Goal: Task Accomplishment & Management: Understand process/instructions

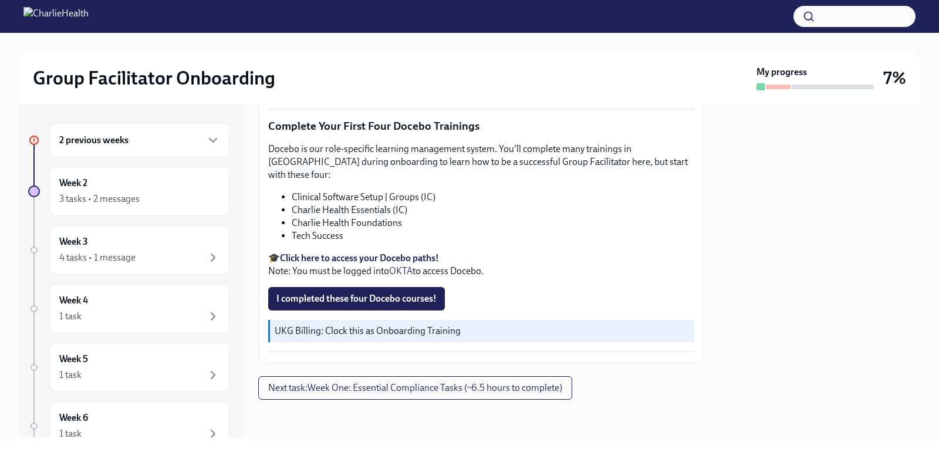
scroll to position [2087, 0]
click at [206, 136] on icon "button" at bounding box center [213, 140] width 14 height 14
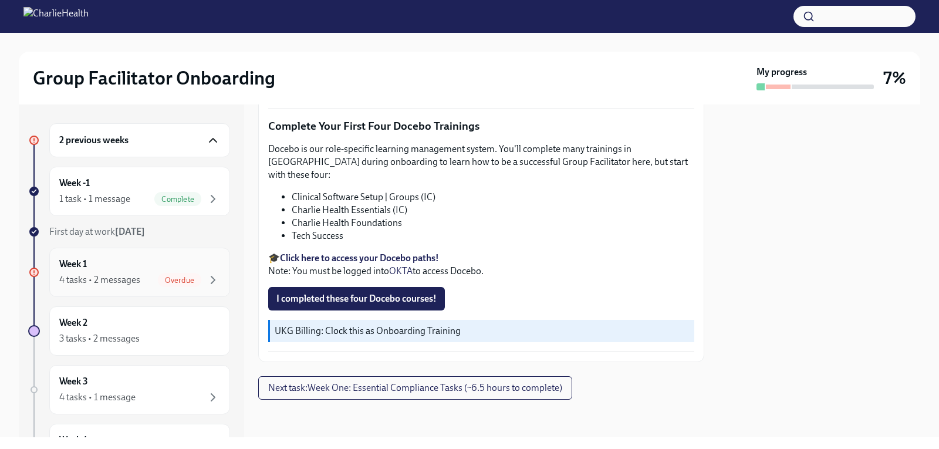
click at [148, 283] on div "4 tasks • 2 messages Overdue" at bounding box center [139, 280] width 161 height 14
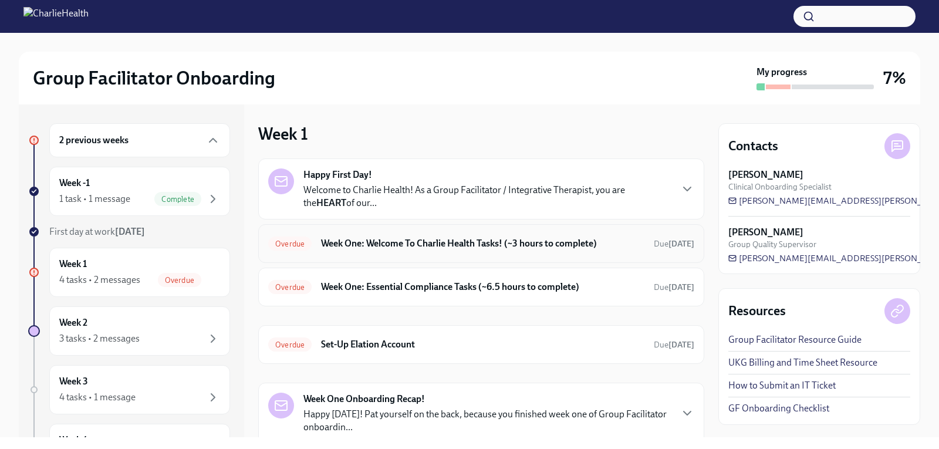
click at [463, 246] on h6 "Week One: Welcome To Charlie Health Tasks! (~3 hours to complete)" at bounding box center [482, 243] width 323 height 13
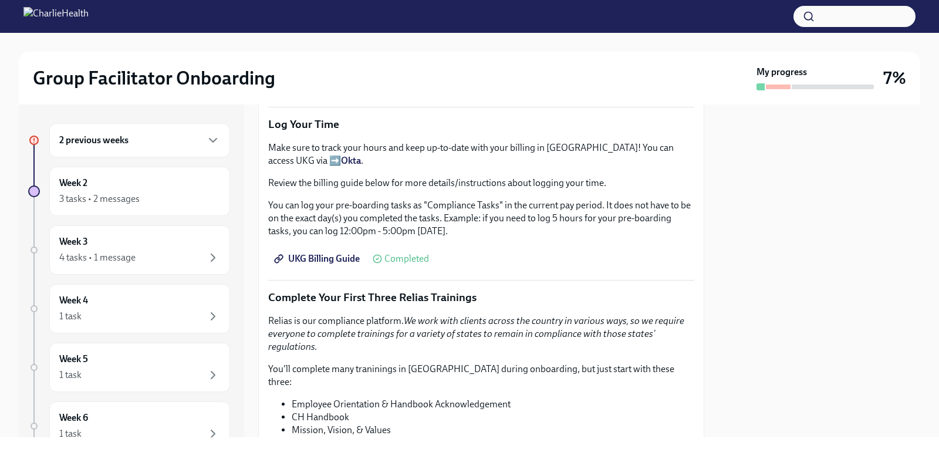
scroll to position [1056, 0]
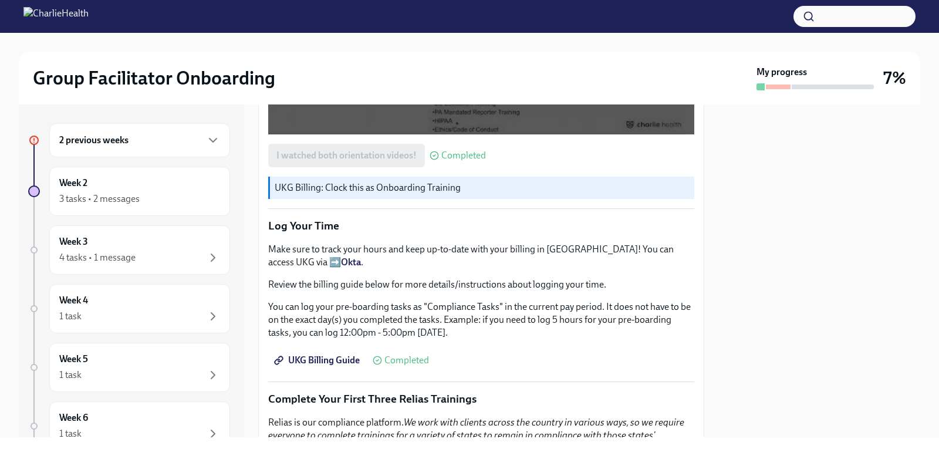
click at [119, 140] on h6 "2 previous weeks" at bounding box center [93, 140] width 69 height 13
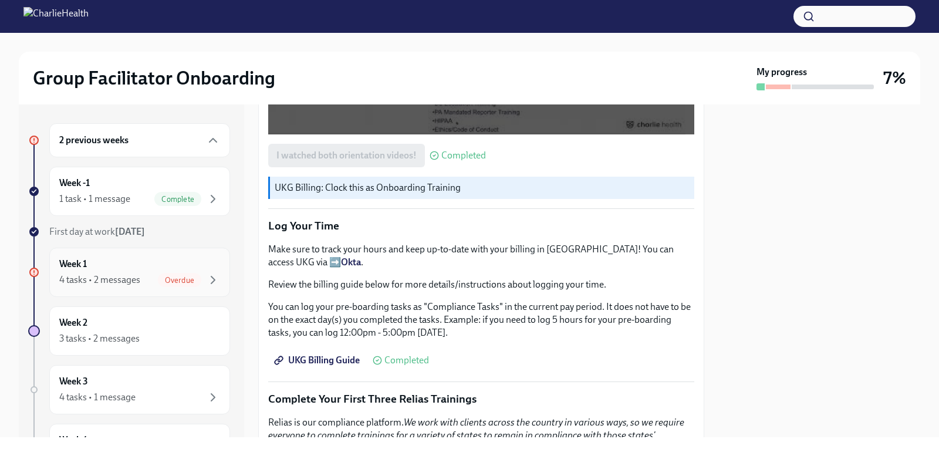
click at [114, 265] on div "Week 1 4 tasks • 2 messages Overdue" at bounding box center [139, 272] width 161 height 29
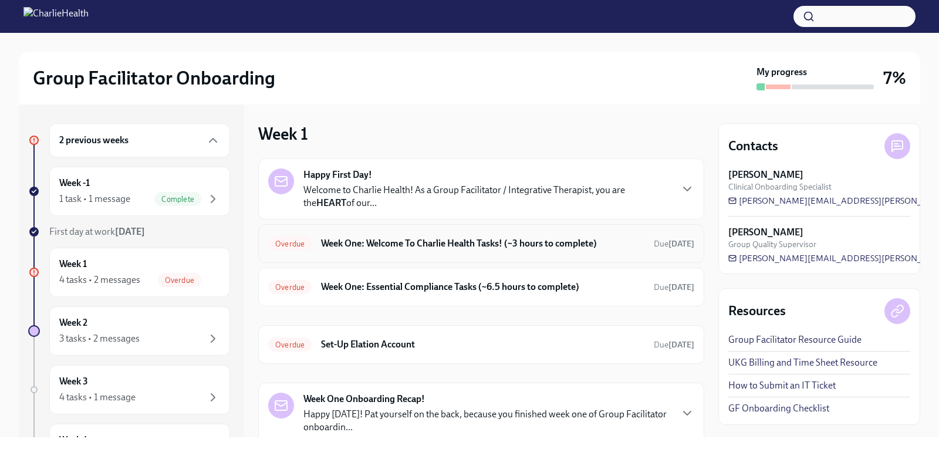
click at [447, 240] on h6 "Week One: Welcome To Charlie Health Tasks! (~3 hours to complete)" at bounding box center [482, 243] width 323 height 13
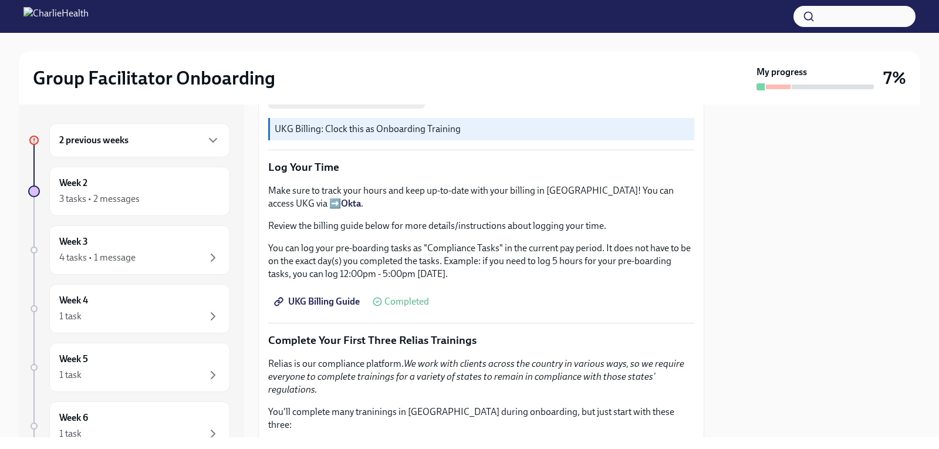
scroll to position [1408, 0]
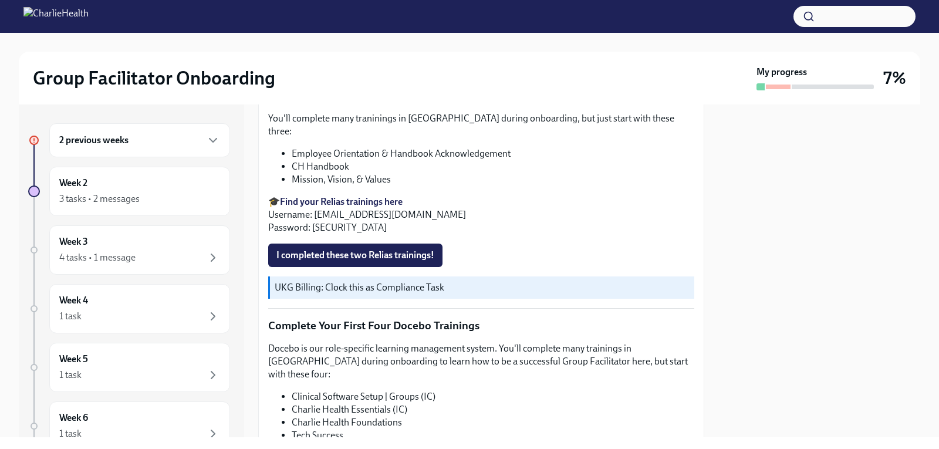
click at [116, 137] on h6 "2 previous weeks" at bounding box center [93, 140] width 69 height 13
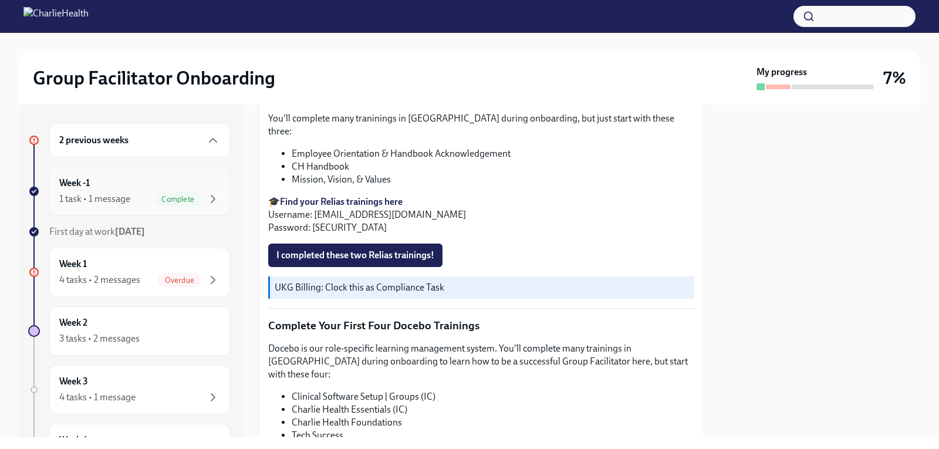
click at [107, 182] on div "Week -1 1 task • 1 message Complete" at bounding box center [139, 191] width 161 height 29
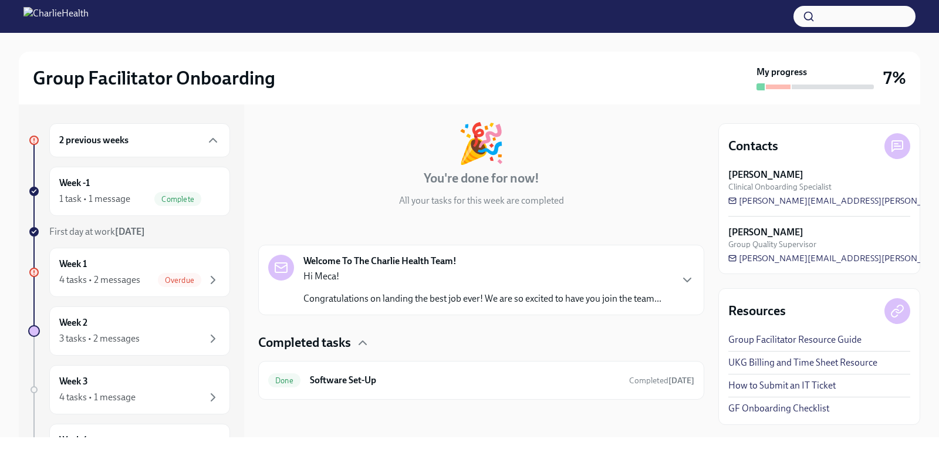
scroll to position [66, 0]
click at [329, 377] on h6 "Software Set-Up" at bounding box center [465, 380] width 310 height 13
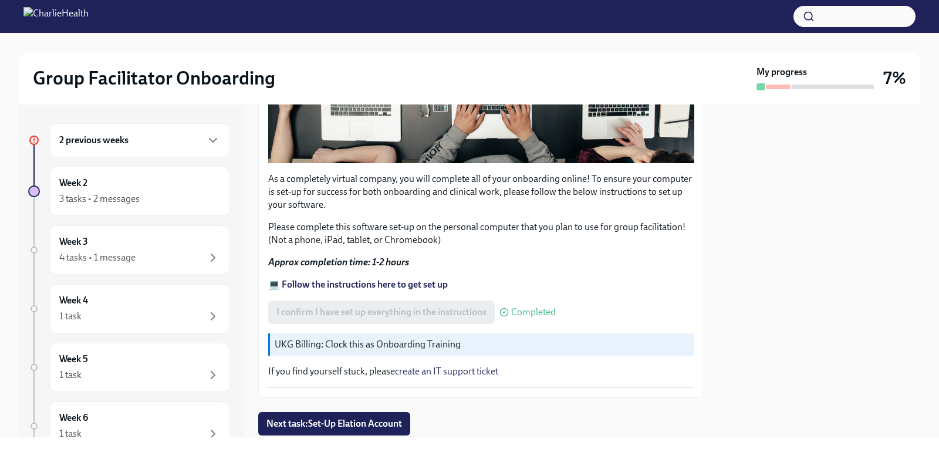
scroll to position [395, 0]
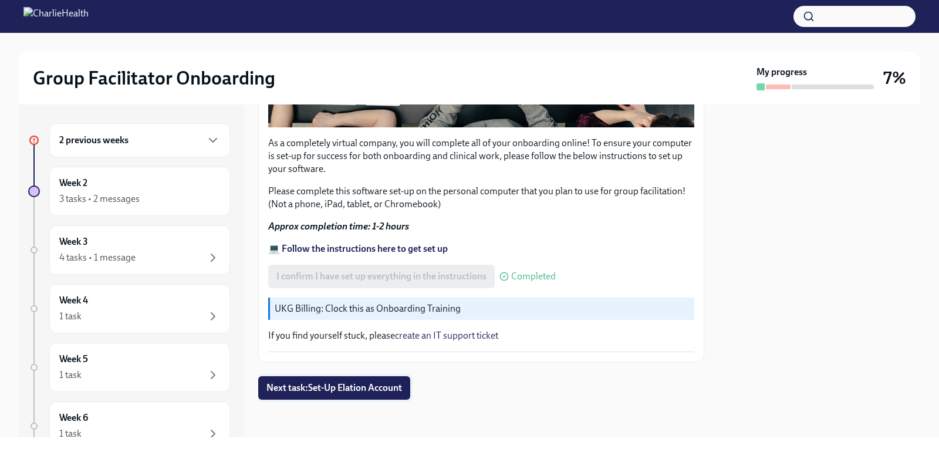
click at [391, 387] on span "Next task : Set-Up Elation Account" at bounding box center [334, 388] width 136 height 12
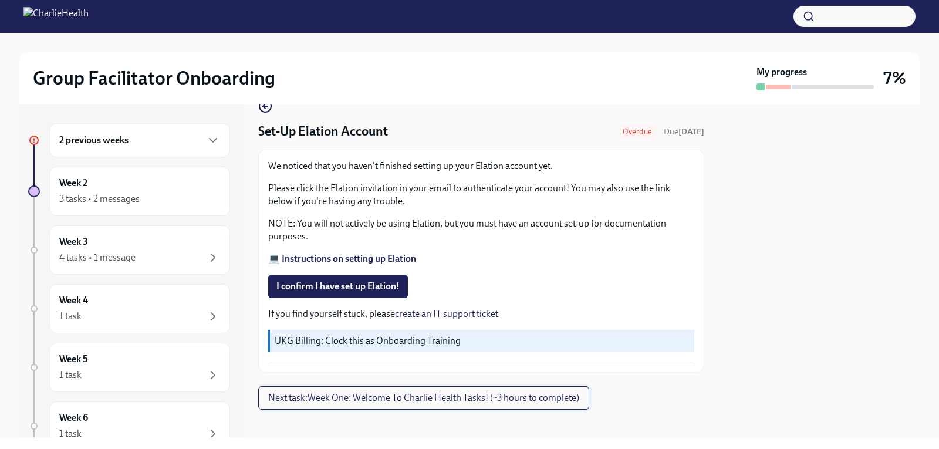
scroll to position [34, 0]
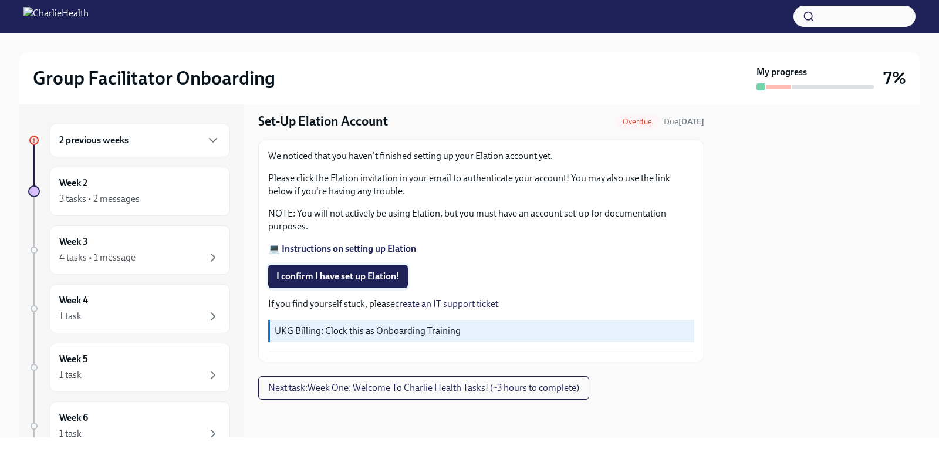
click at [363, 279] on span "I confirm I have set up Elation!" at bounding box center [337, 277] width 123 height 12
click at [389, 384] on span "Next task : Week One: Welcome To Charlie Health Tasks! (~3 hours to complete)" at bounding box center [423, 388] width 311 height 12
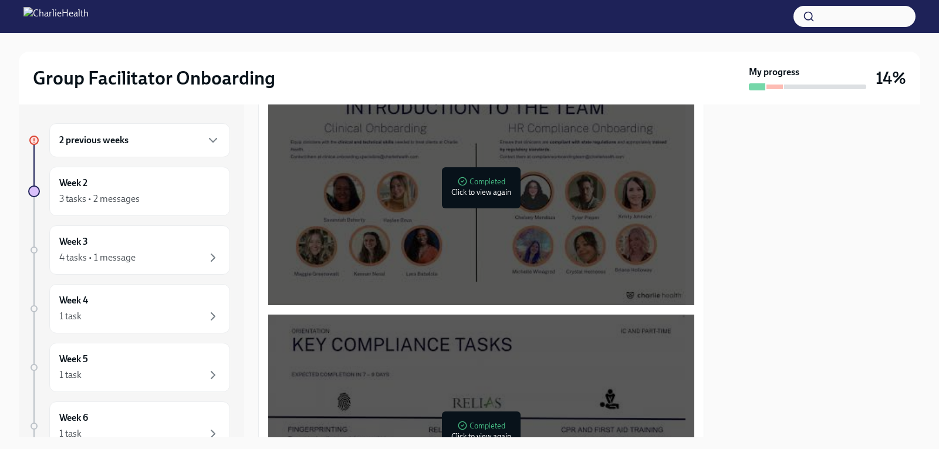
scroll to position [645, 0]
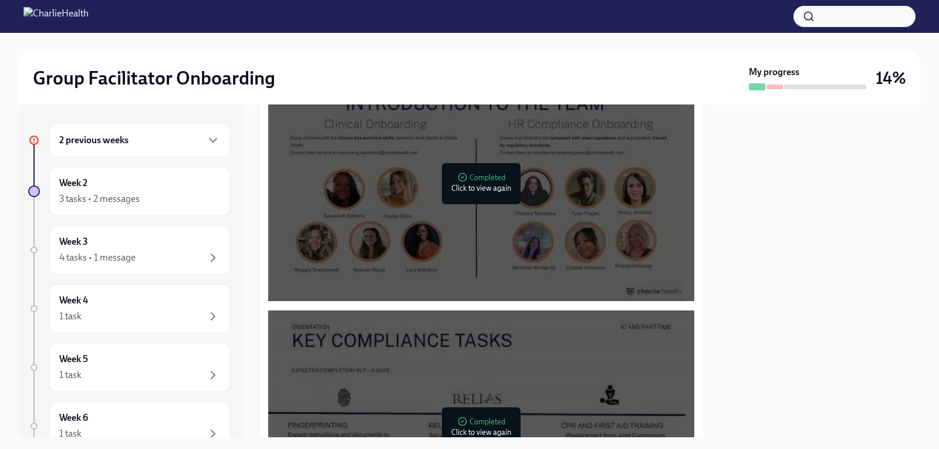
click at [159, 143] on div "2 previous weeks" at bounding box center [139, 140] width 161 height 14
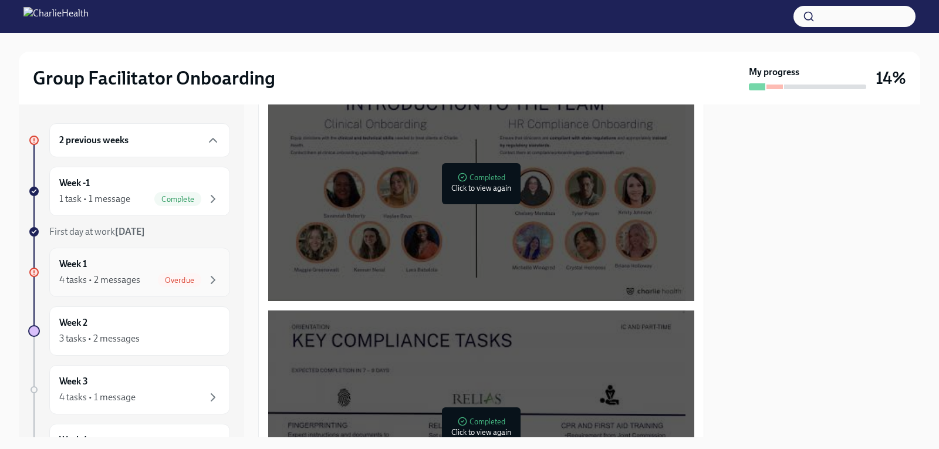
click at [140, 268] on div "Week 1 4 tasks • 2 messages Overdue" at bounding box center [139, 272] width 161 height 29
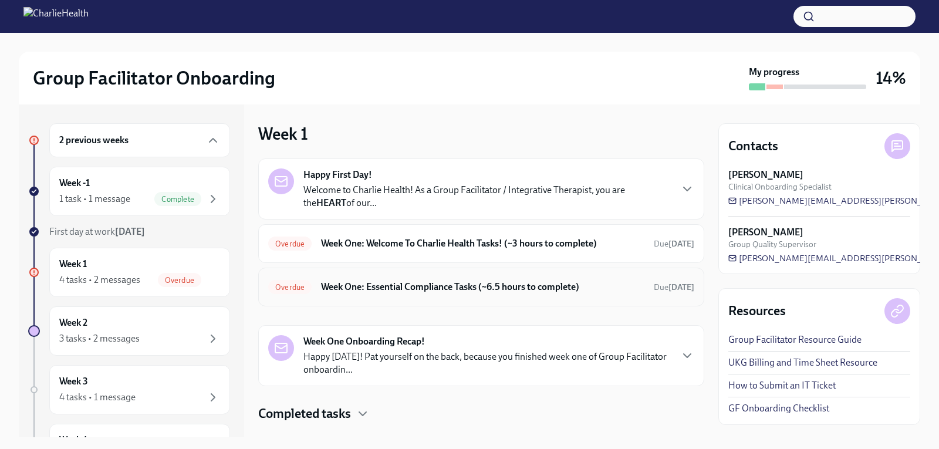
click at [403, 290] on h6 "Week One: Essential Compliance Tasks (~6.5 hours to complete)" at bounding box center [482, 286] width 323 height 13
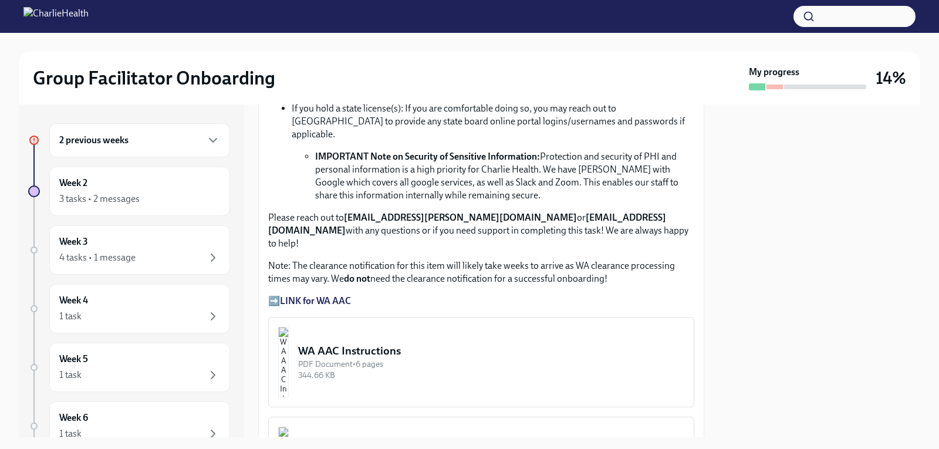
scroll to position [880, 0]
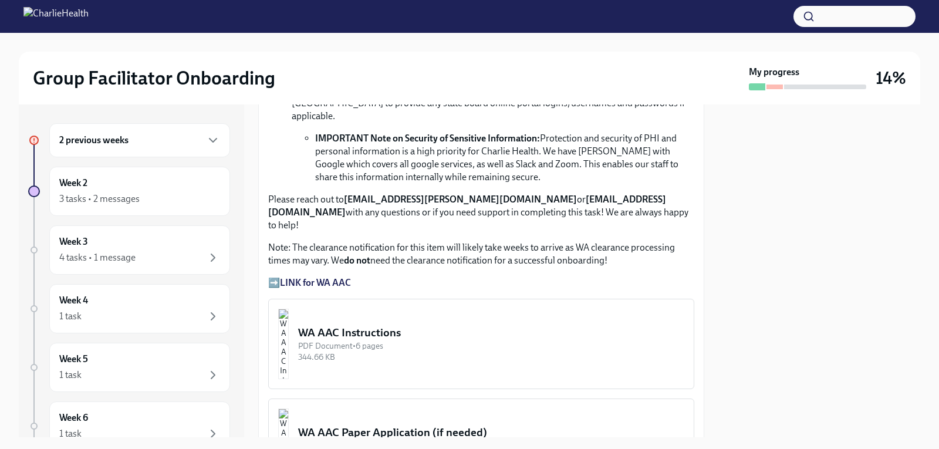
click at [289, 309] on img "button" at bounding box center [283, 344] width 11 height 70
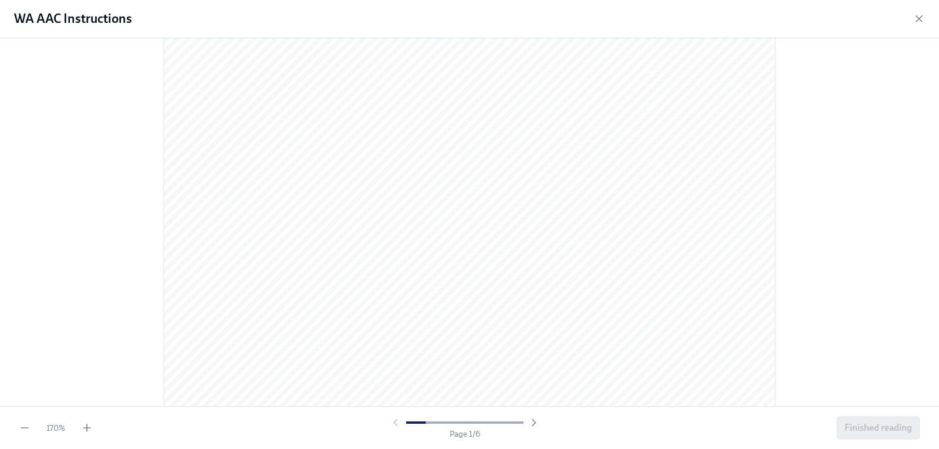
scroll to position [0, 0]
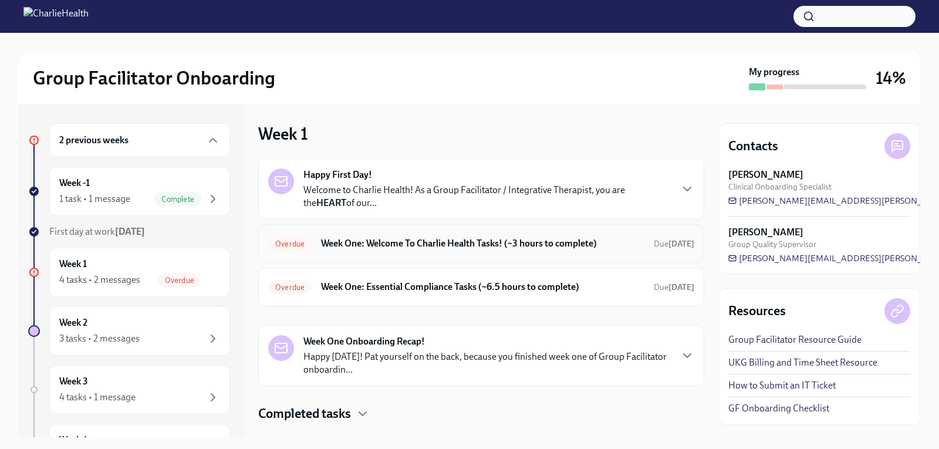
scroll to position [23, 0]
